Goal: Information Seeking & Learning: Learn about a topic

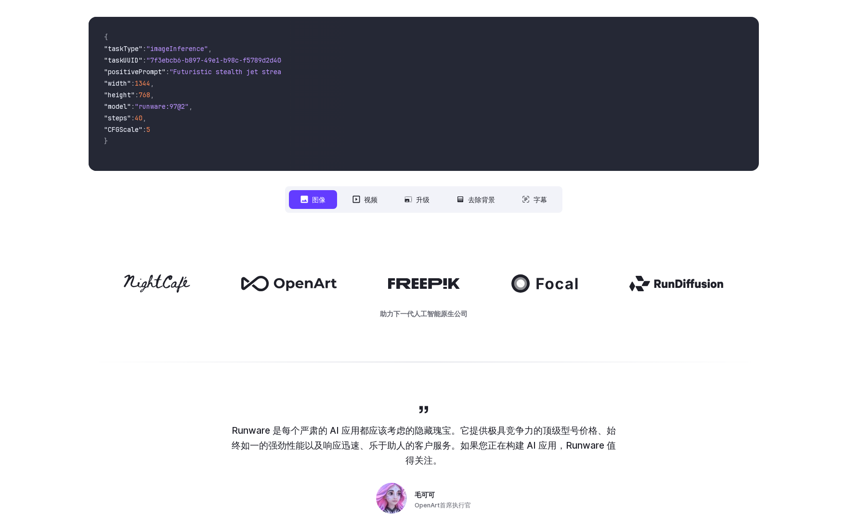
scroll to position [96, 0]
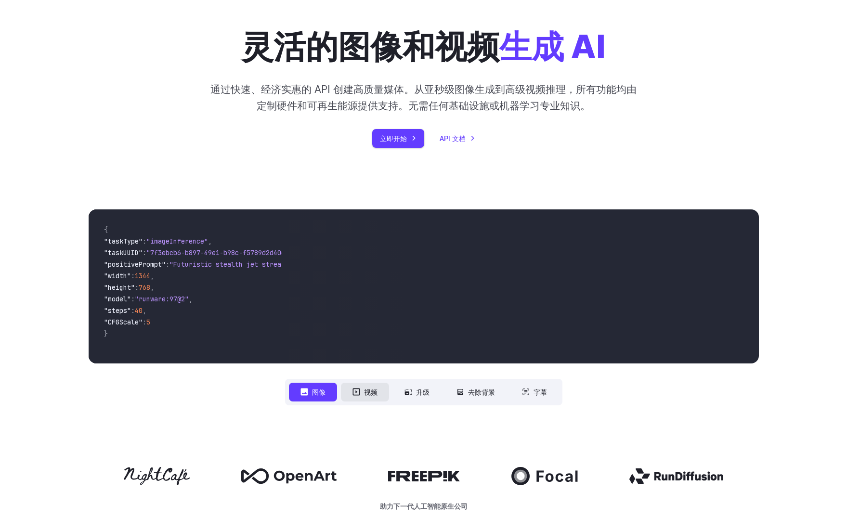
click at [368, 399] on button "视频" at bounding box center [365, 392] width 48 height 19
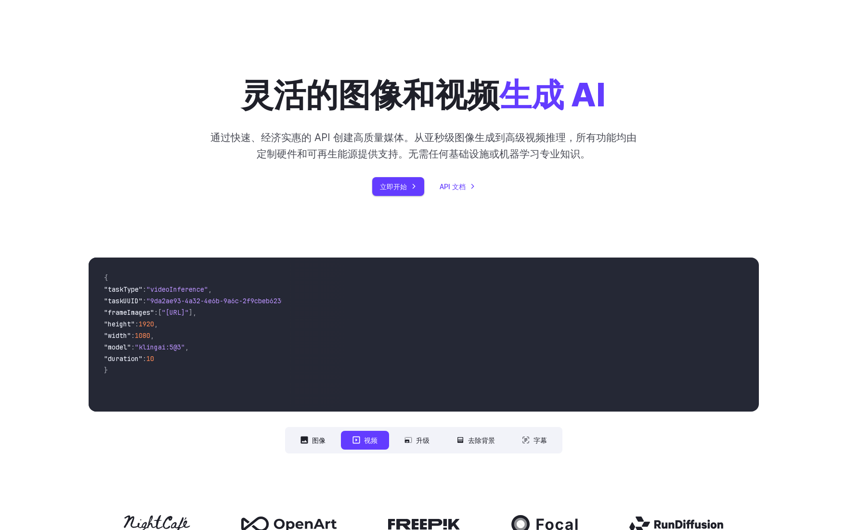
scroll to position [193, 0]
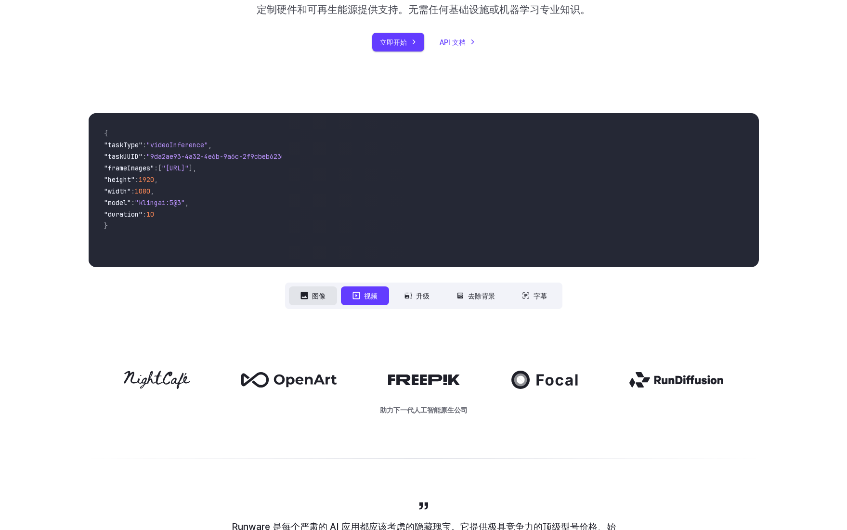
click at [297, 298] on button "图像" at bounding box center [313, 295] width 48 height 19
click at [358, 297] on icon at bounding box center [356, 296] width 8 height 8
click at [419, 295] on font "升级" at bounding box center [422, 296] width 13 height 8
click at [484, 299] on font "去除背景" at bounding box center [481, 296] width 27 height 8
drag, startPoint x: 540, startPoint y: 299, endPoint x: 534, endPoint y: 300, distance: 6.0
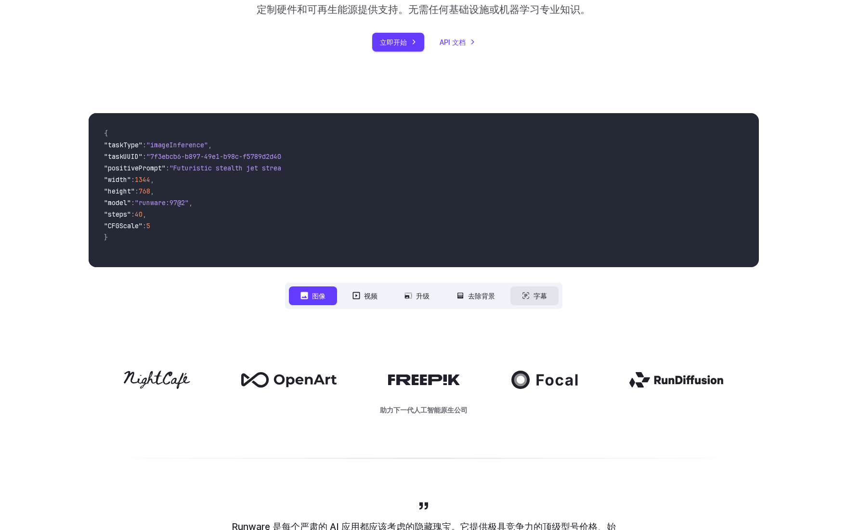
click at [538, 300] on font "字幕" at bounding box center [539, 296] width 13 height 8
click at [381, 304] on button "视频" at bounding box center [365, 295] width 48 height 19
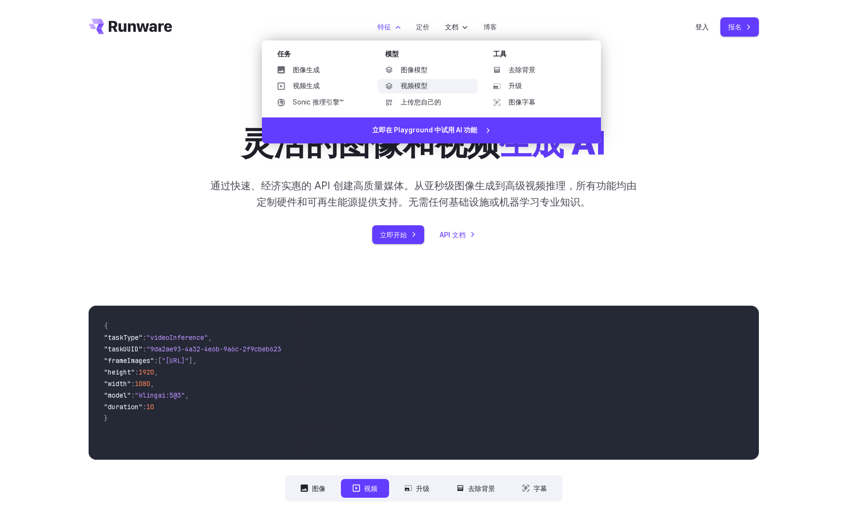
click at [418, 86] on font "视频模型" at bounding box center [414, 86] width 27 height 8
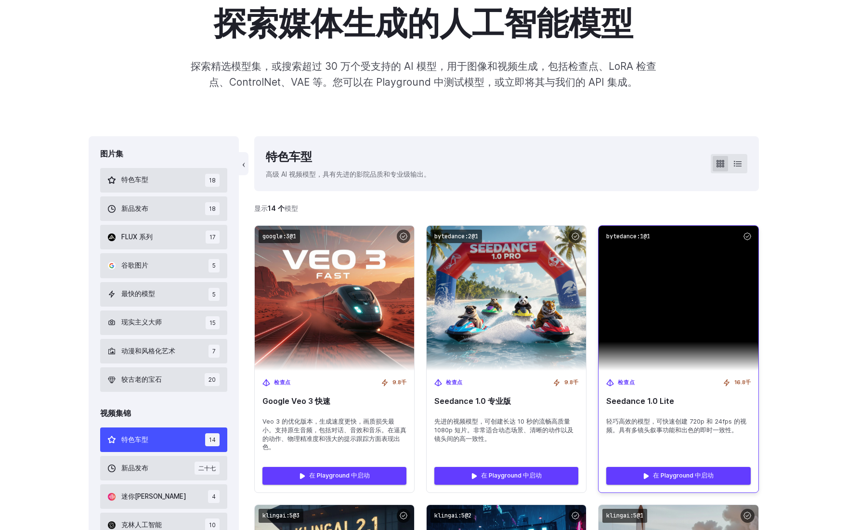
scroll to position [241, 0]
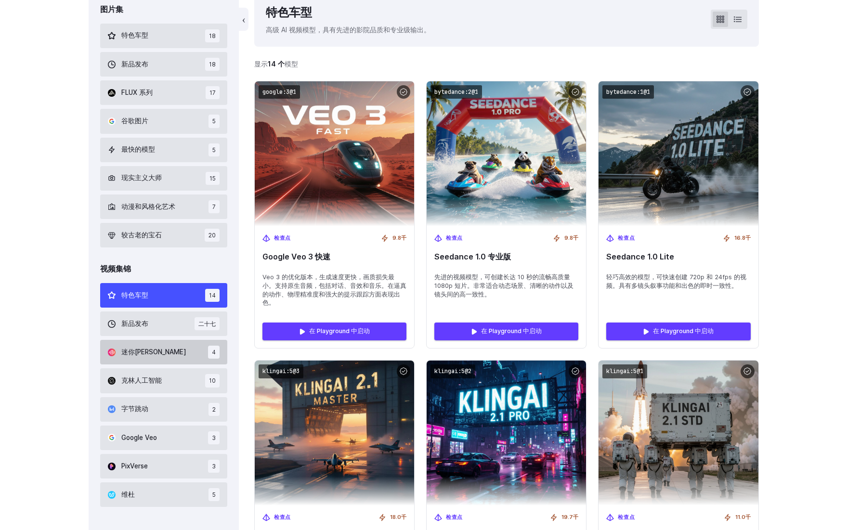
click at [169, 342] on button "迷你马克斯 4" at bounding box center [164, 352] width 128 height 25
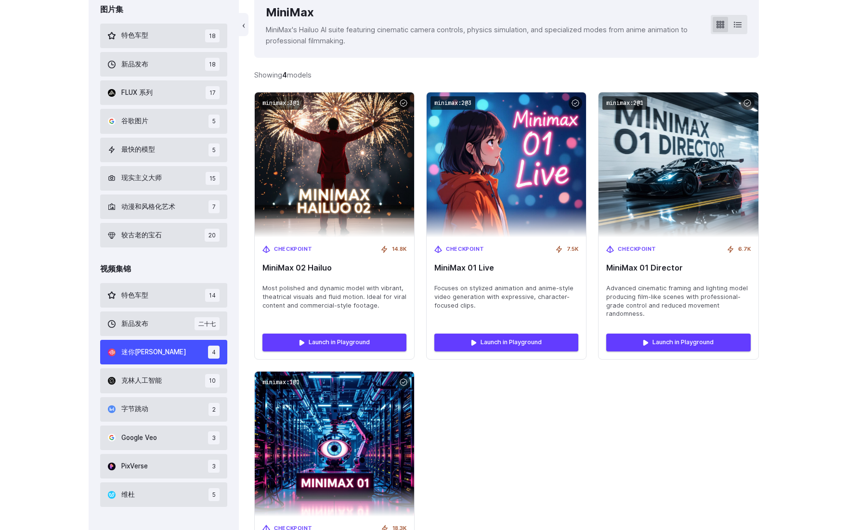
scroll to position [171, 0]
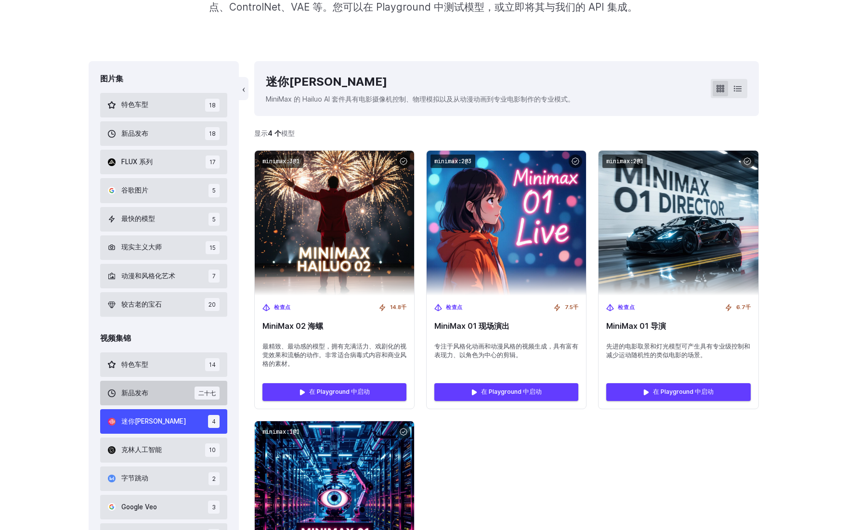
click at [156, 388] on button "新品发布 二十七" at bounding box center [164, 393] width 128 height 25
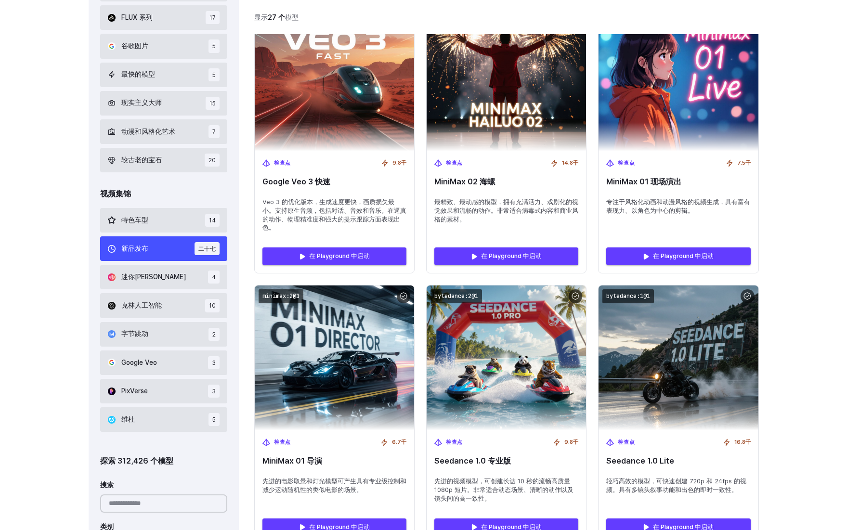
scroll to position [364, 0]
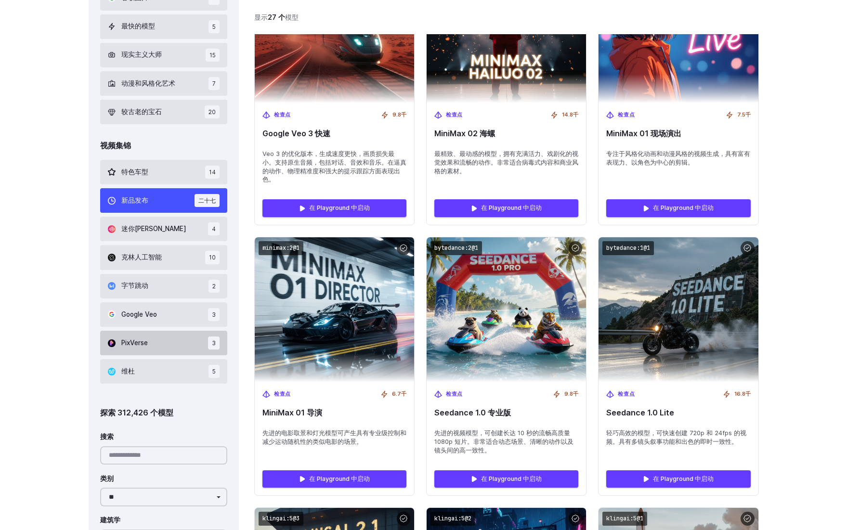
click at [158, 344] on button "PixVerse 3" at bounding box center [164, 343] width 128 height 25
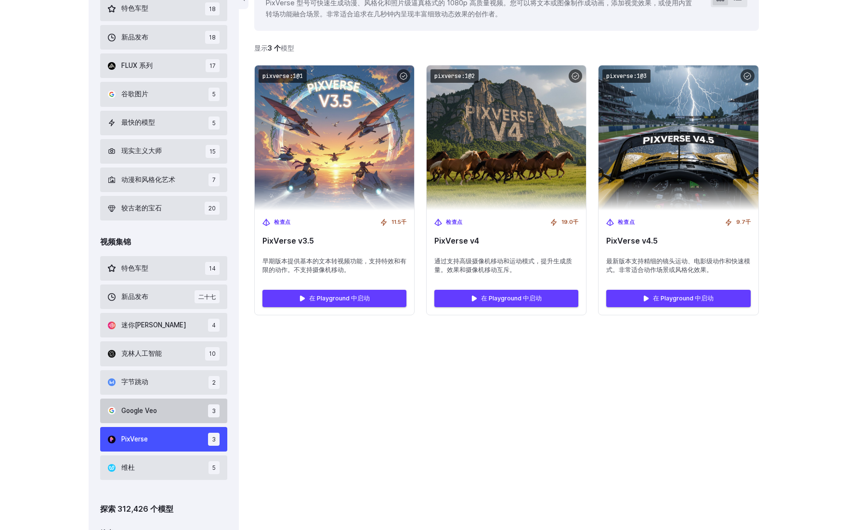
click at [155, 418] on button "Google Veo 3" at bounding box center [164, 411] width 128 height 25
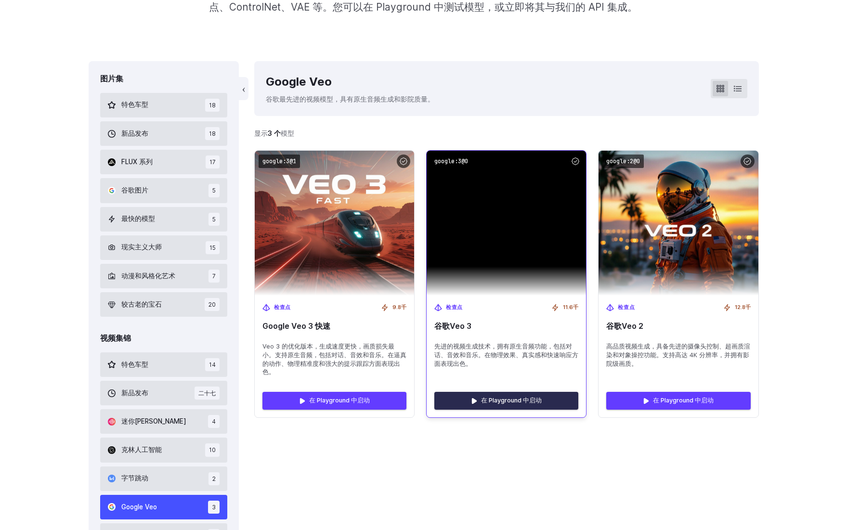
click at [503, 397] on font "在 Playground 中启动" at bounding box center [511, 400] width 61 height 7
